Goal: Task Accomplishment & Management: Manage account settings

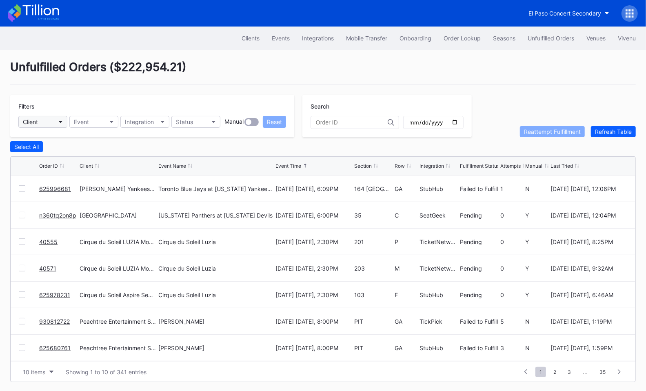
click at [55, 119] on button "Client" at bounding box center [42, 122] width 49 height 12
type input "76"
click at [65, 158] on div "Philadelphia 76ers Secondary" at bounding box center [65, 157] width 80 height 7
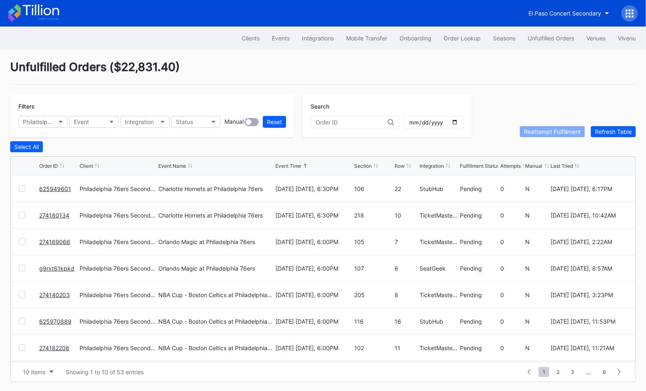
scroll to position [79, 0]
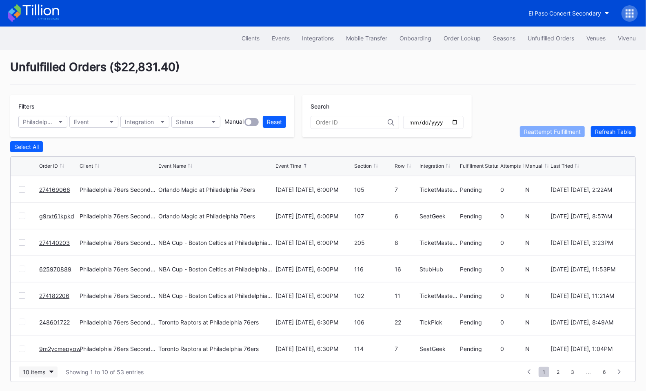
click at [46, 374] on button "10 items" at bounding box center [38, 372] width 39 height 11
click at [40, 320] on div "50 items" at bounding box center [36, 319] width 23 height 7
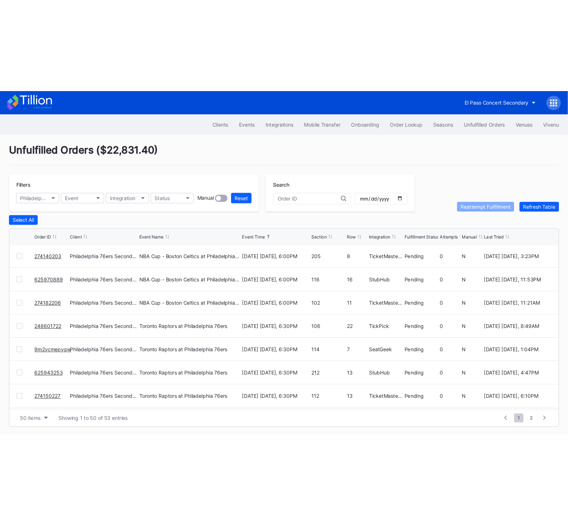
scroll to position [0, 0]
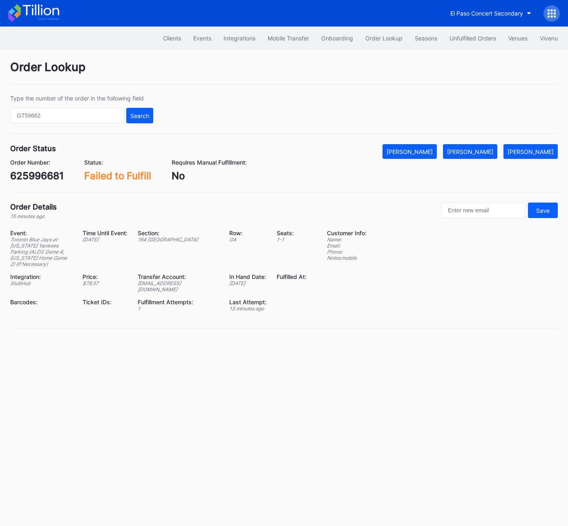
click at [55, 176] on div "625996681" at bounding box center [36, 176] width 53 height 12
copy div "625996681"
click at [493, 149] on div "[PERSON_NAME]" at bounding box center [470, 151] width 46 height 7
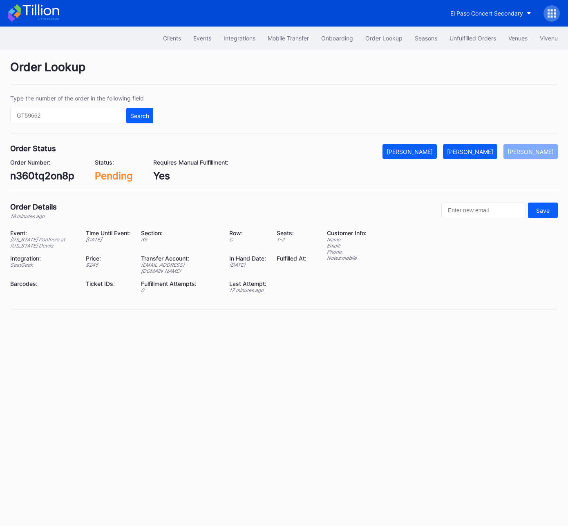
click at [44, 175] on div "n360tq2on8p" at bounding box center [42, 176] width 64 height 12
drag, startPoint x: 44, startPoint y: 175, endPoint x: 157, endPoint y: 172, distance: 113.6
click at [44, 175] on div "n360tq2on8p" at bounding box center [42, 176] width 64 height 12
copy div "n360tq2on8p"
click at [486, 151] on div "[PERSON_NAME]" at bounding box center [470, 151] width 46 height 7
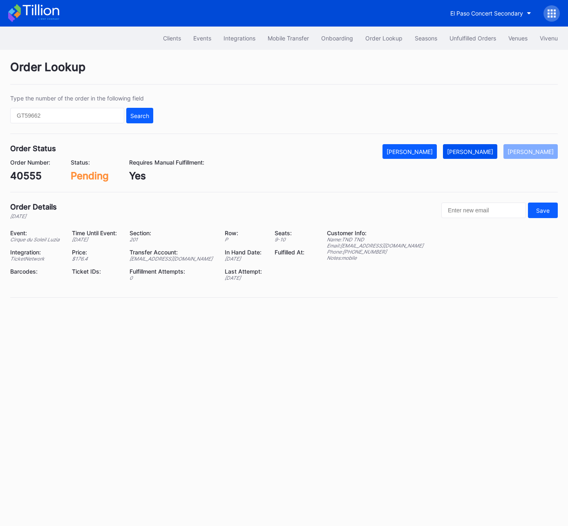
click at [493, 150] on div "[PERSON_NAME]" at bounding box center [470, 151] width 46 height 7
drag, startPoint x: 488, startPoint y: 151, endPoint x: 476, endPoint y: 150, distance: 12.3
click at [487, 151] on div "Mark Fulfilled" at bounding box center [470, 151] width 46 height 7
click at [51, 175] on div "625978231" at bounding box center [36, 176] width 53 height 12
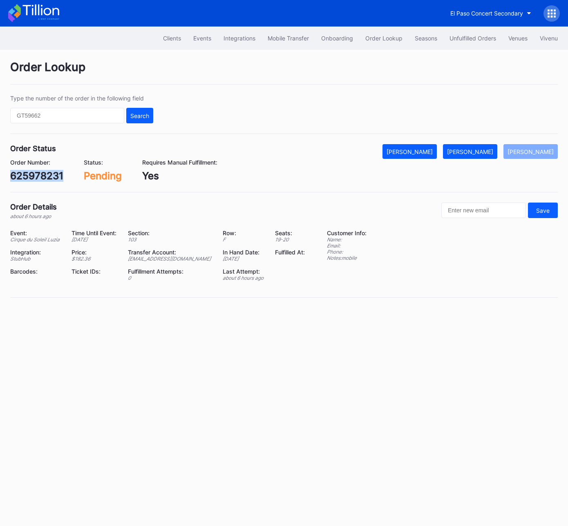
click at [51, 175] on div "625978231" at bounding box center [36, 176] width 53 height 12
copy div "625978231"
click at [476, 150] on div "[PERSON_NAME]" at bounding box center [470, 151] width 46 height 7
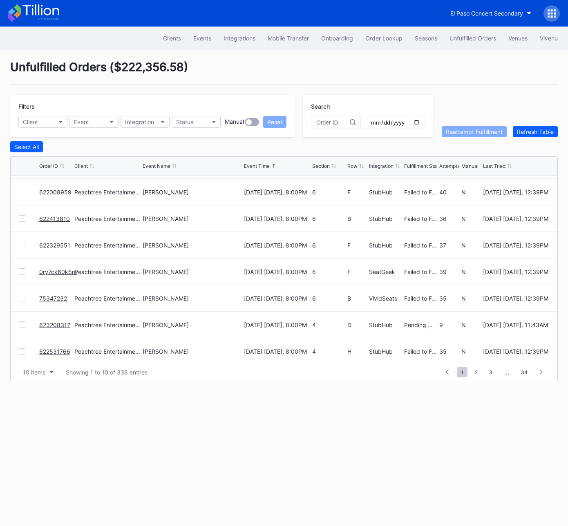
scroll to position [79, 0]
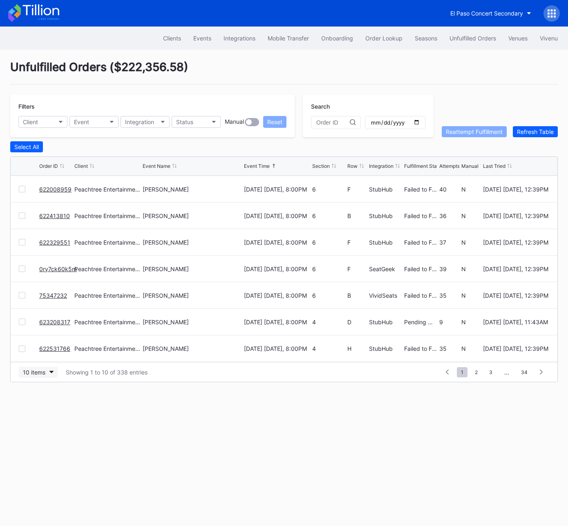
click at [39, 372] on div "10 items" at bounding box center [34, 372] width 22 height 7
click at [49, 411] on div "50 items" at bounding box center [38, 406] width 39 height 15
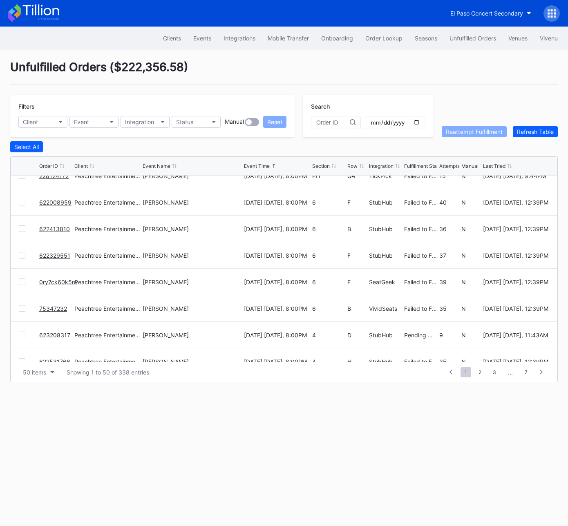
scroll to position [0, 0]
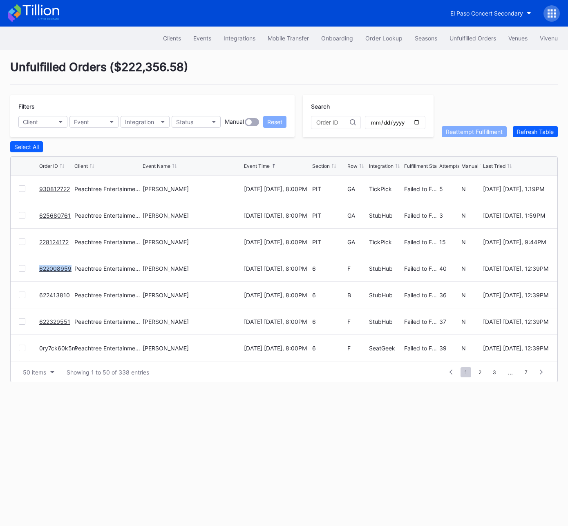
copy link "622008959"
